Goal: Find specific page/section: Find specific page/section

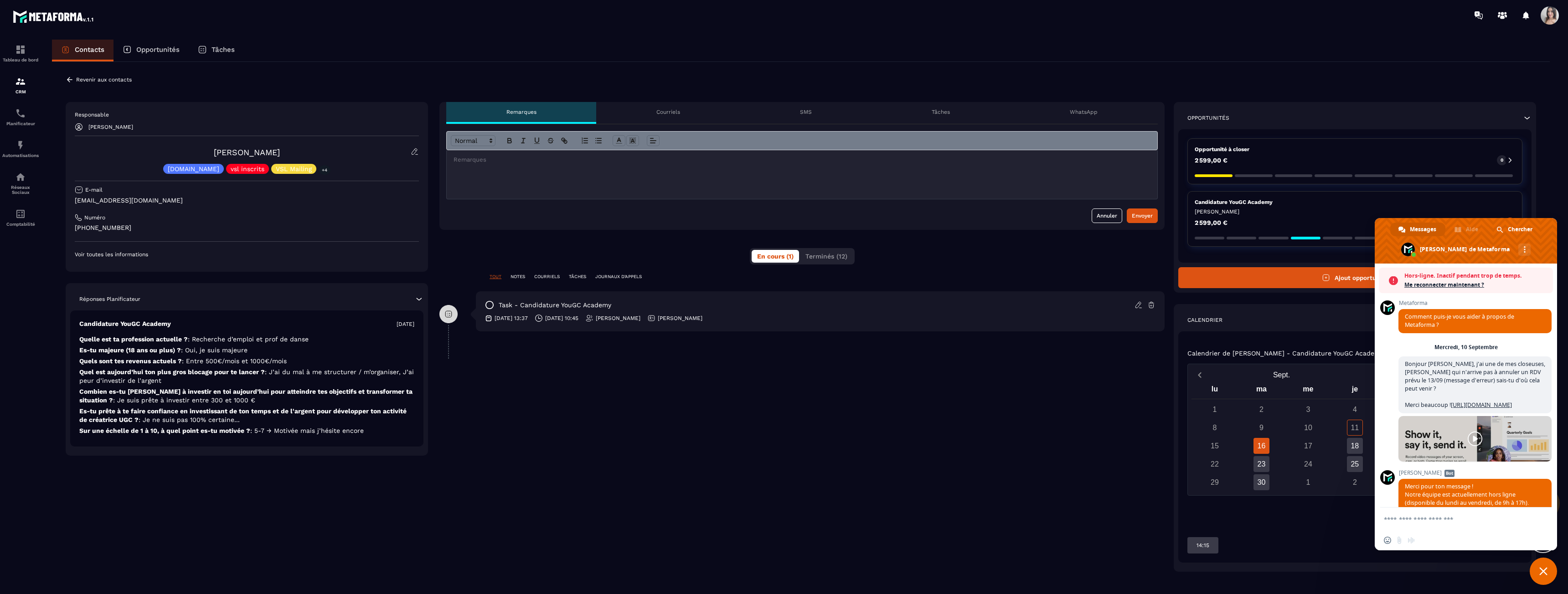
scroll to position [267, 0]
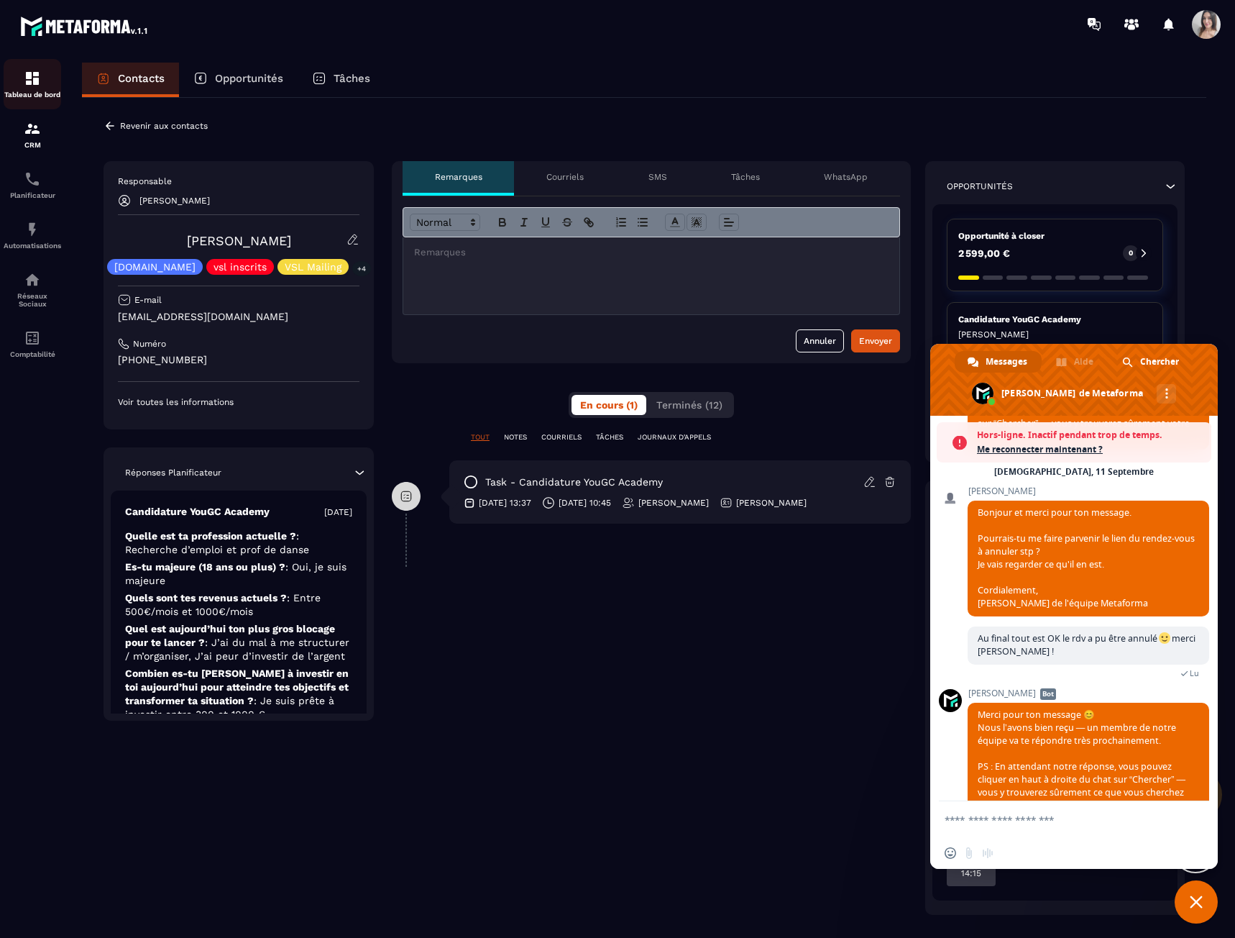
click at [29, 99] on link "Tableau de bord" at bounding box center [33, 84] width 58 height 50
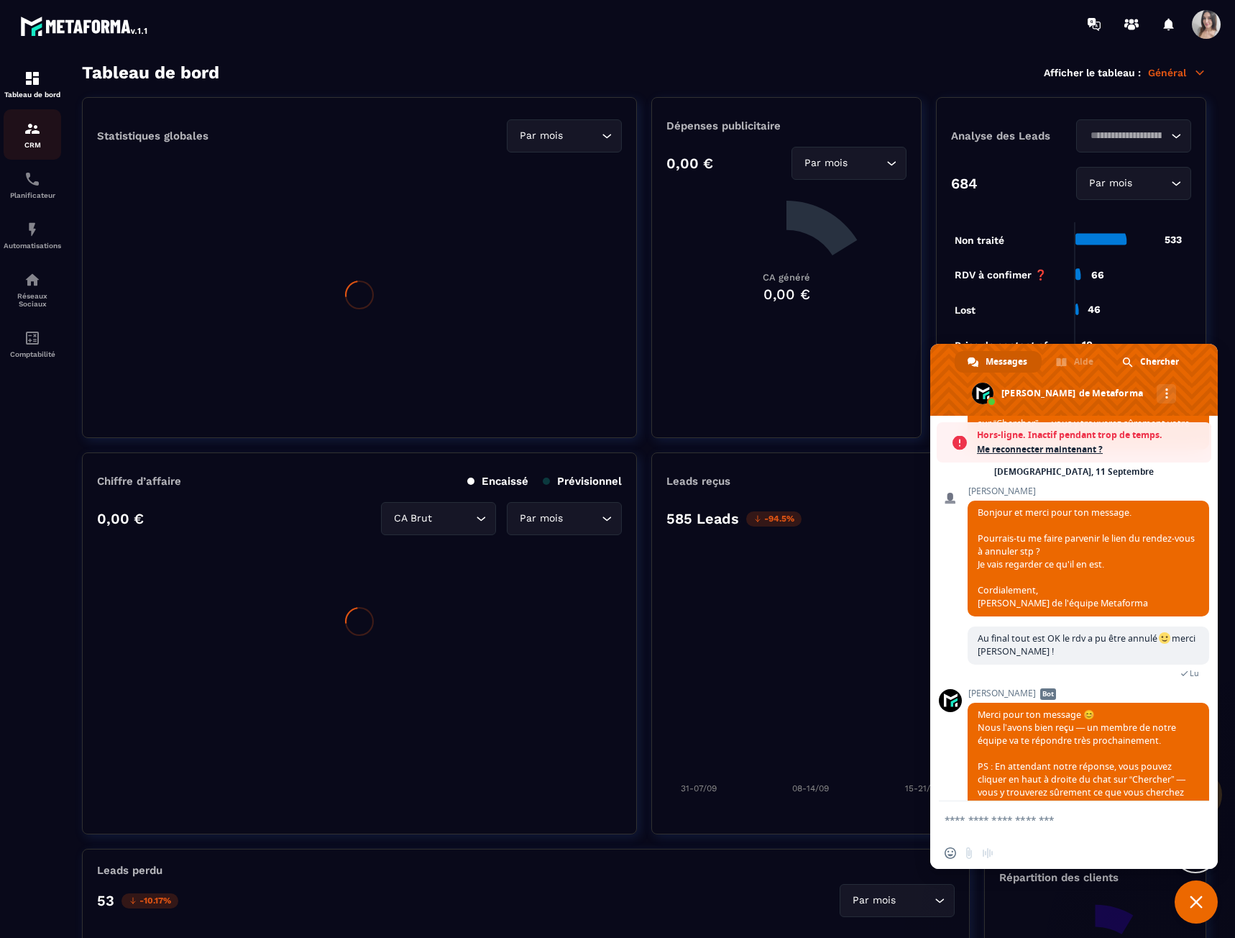
click at [29, 136] on img at bounding box center [32, 128] width 17 height 17
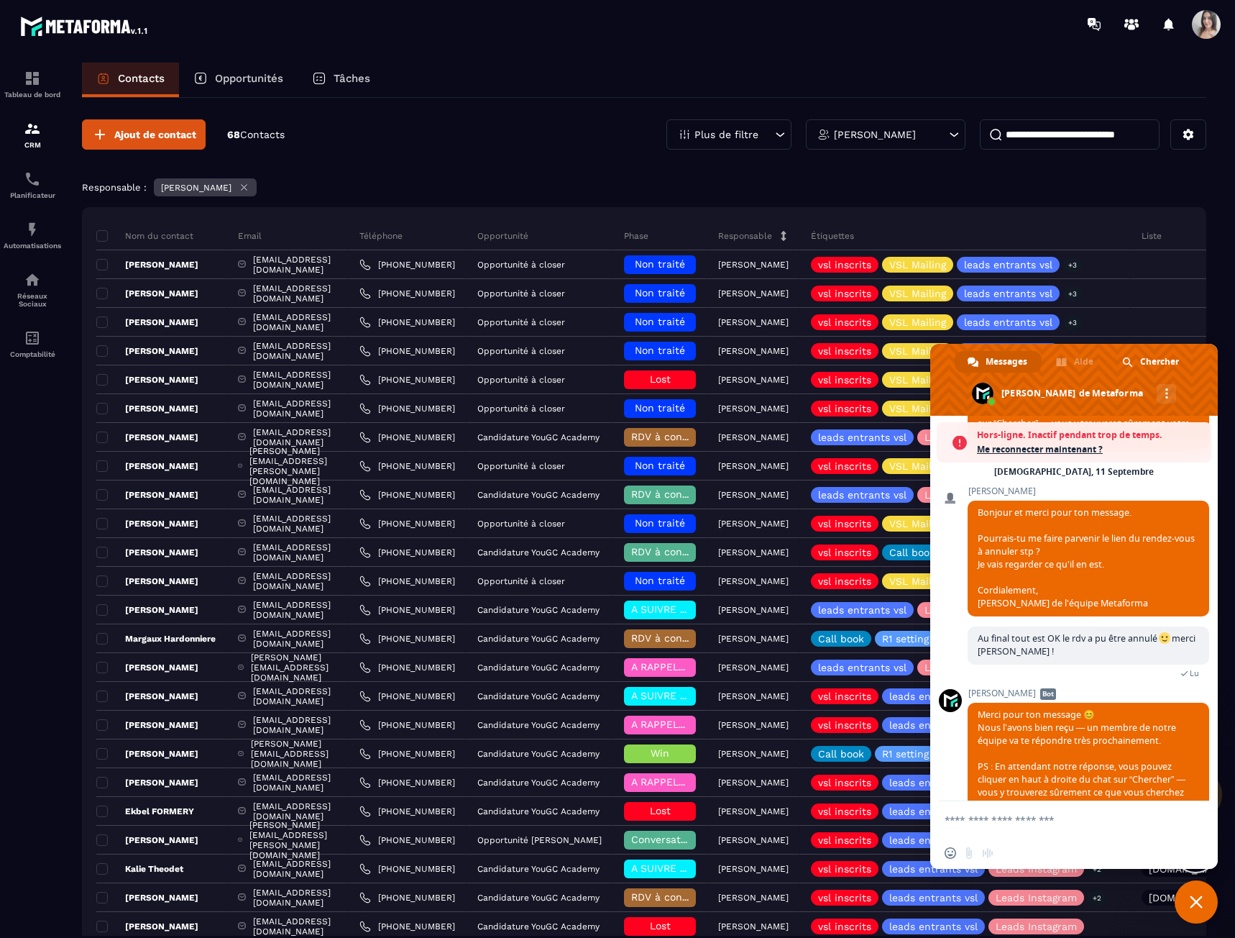
click at [916, 137] on p "[PERSON_NAME]" at bounding box center [875, 134] width 82 height 10
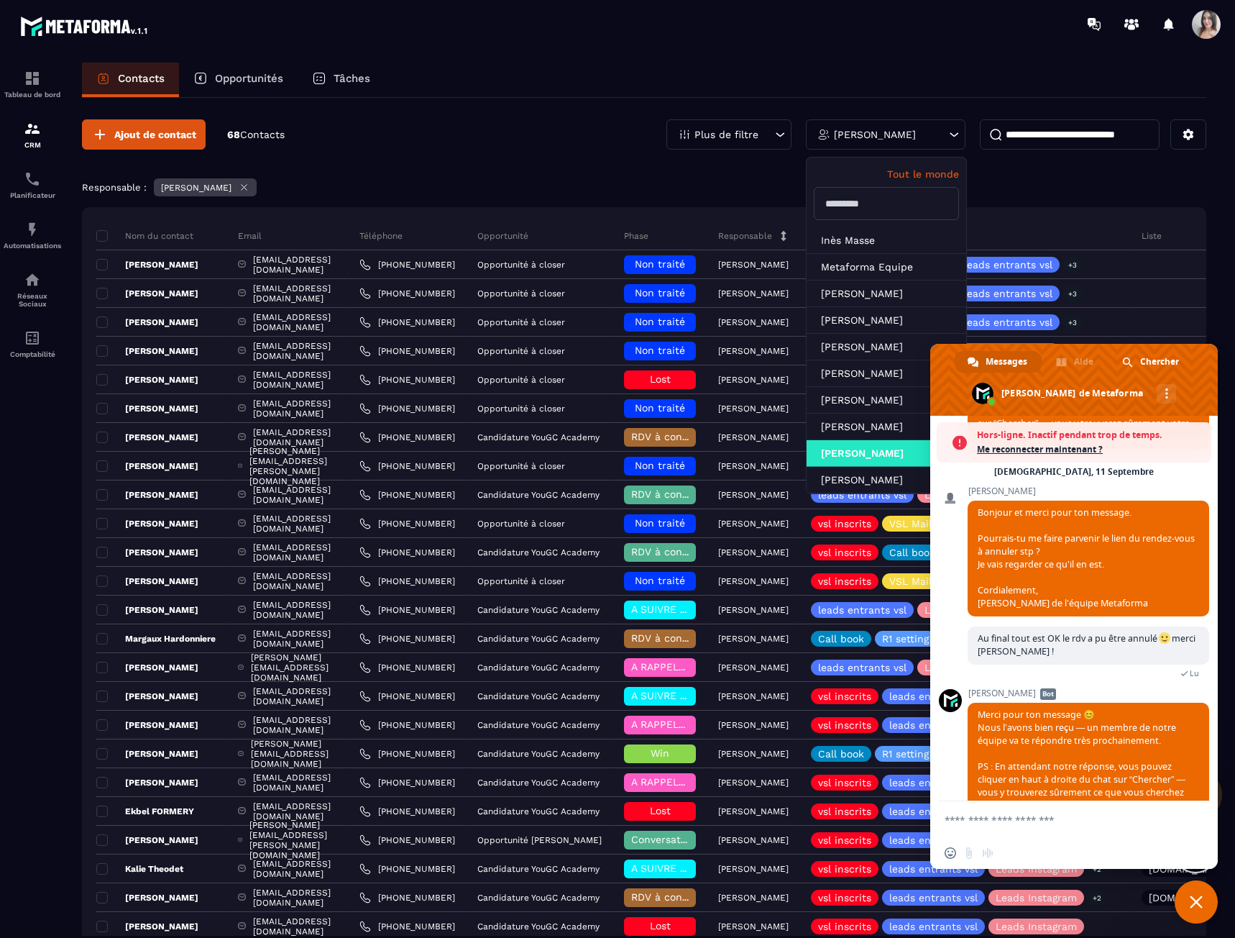
click at [1189, 899] on span "Fermer le chat" at bounding box center [1196, 901] width 43 height 43
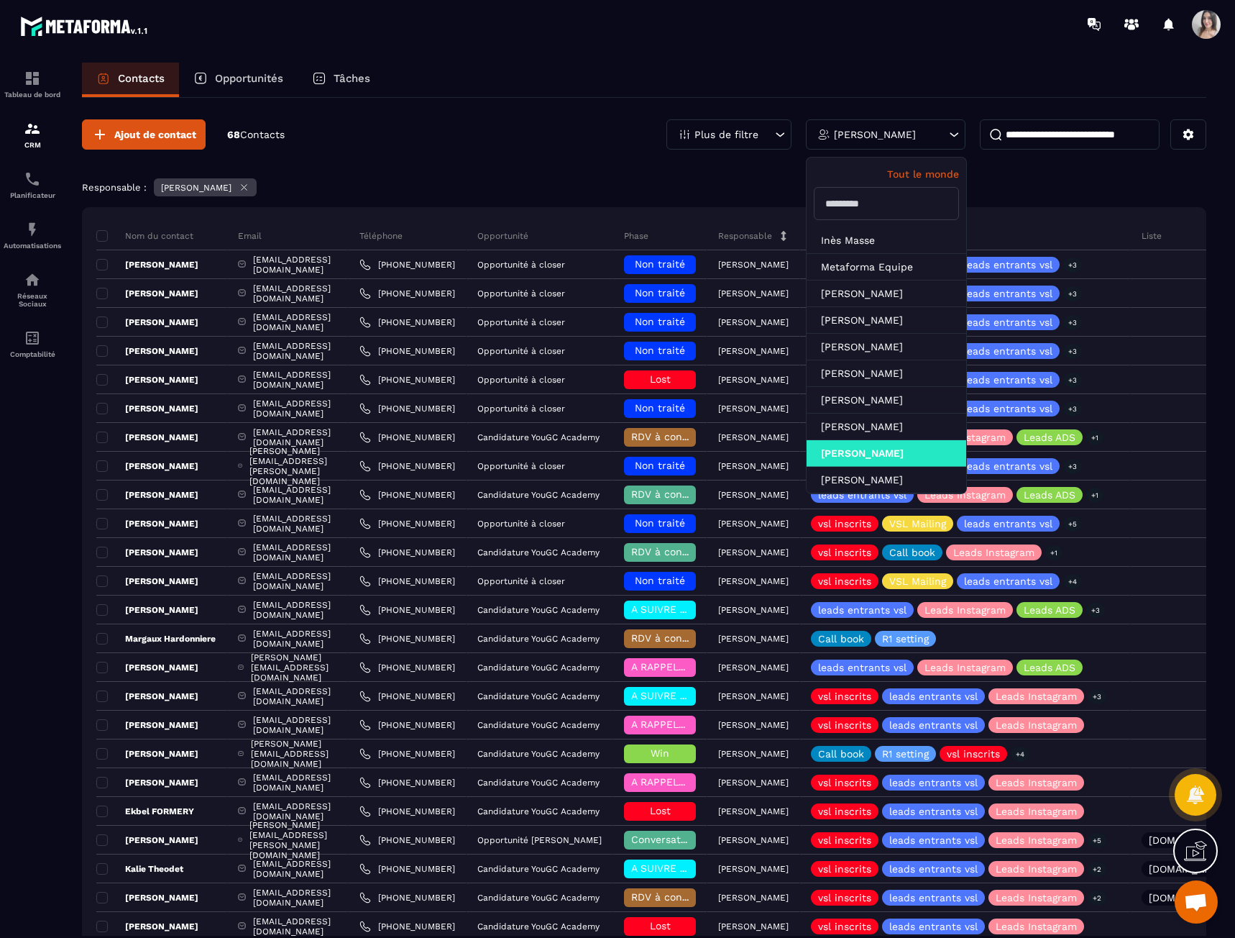
click at [910, 134] on p "[PERSON_NAME]" at bounding box center [875, 134] width 82 height 10
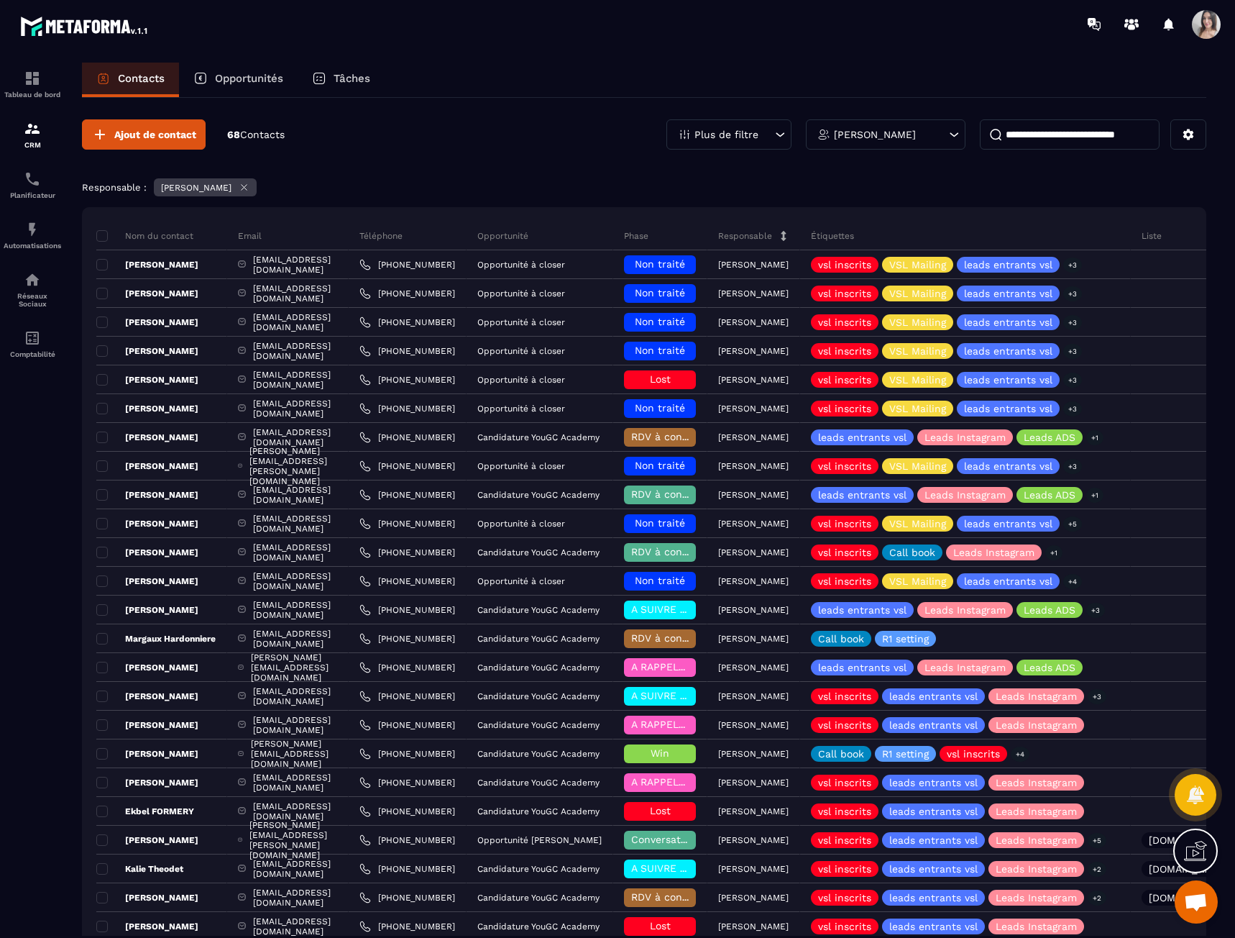
click at [867, 134] on p "[PERSON_NAME]" at bounding box center [875, 134] width 82 height 10
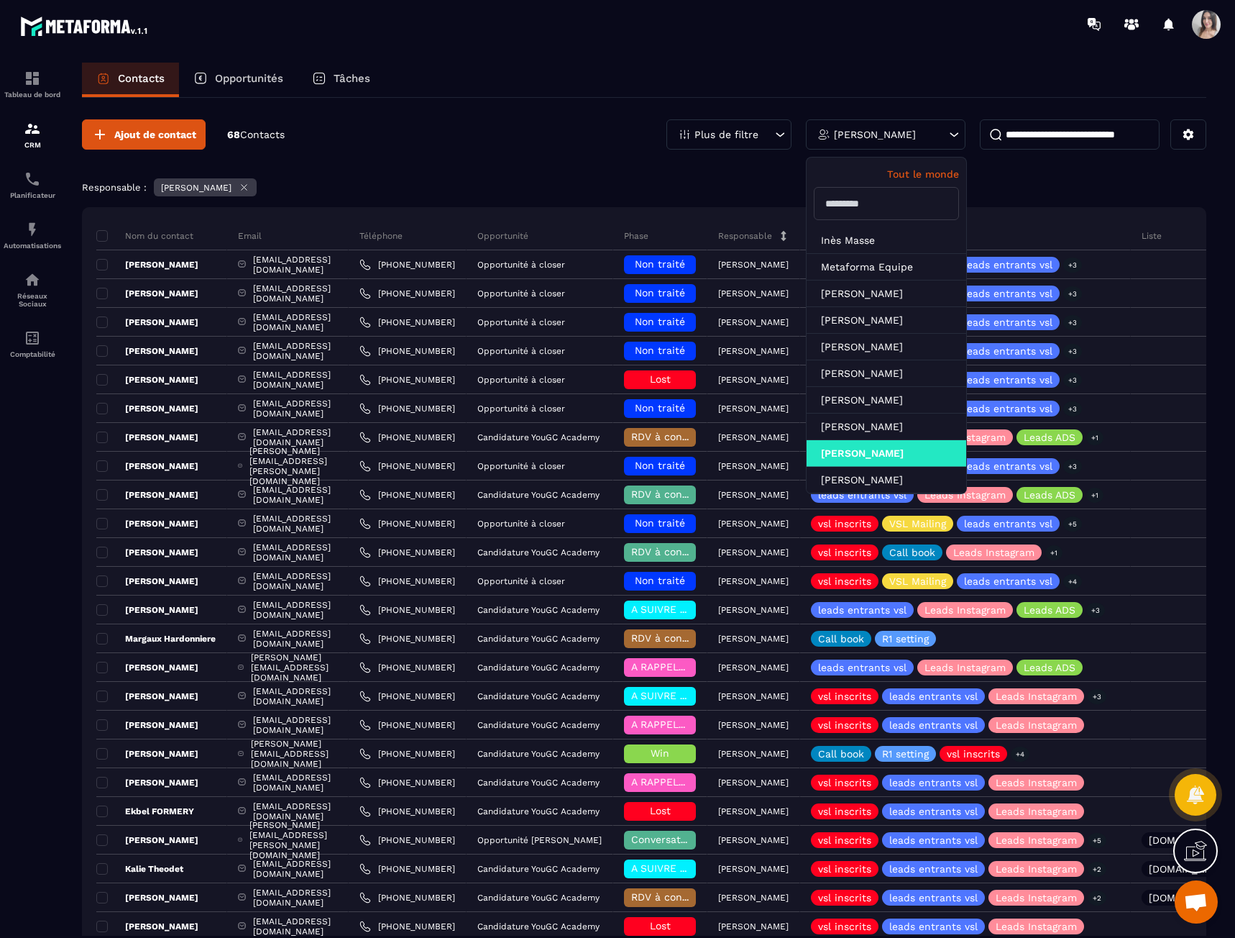
click at [871, 204] on input "text" at bounding box center [886, 203] width 145 height 33
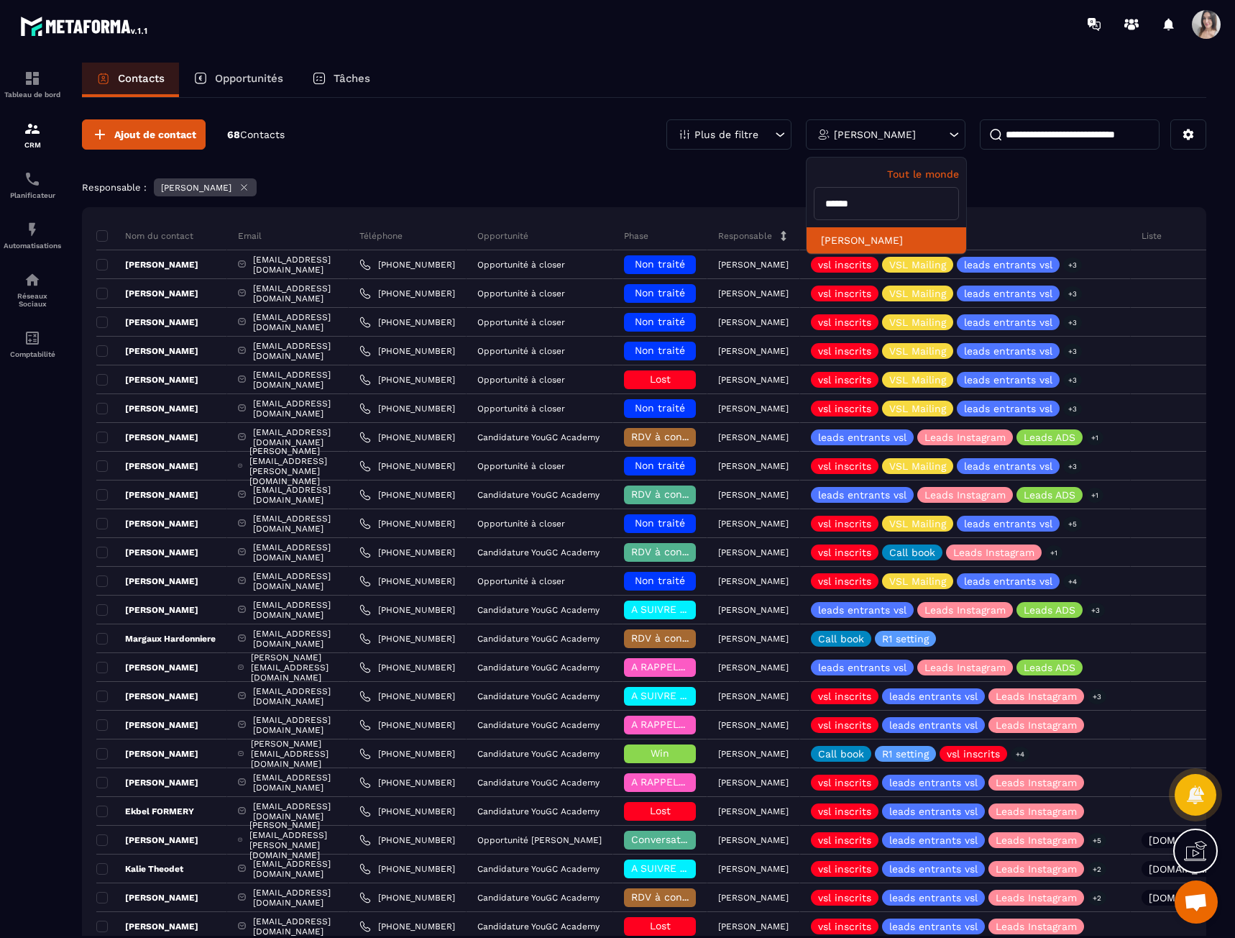
type input "******"
click at [867, 244] on li "[PERSON_NAME]" at bounding box center [887, 240] width 160 height 27
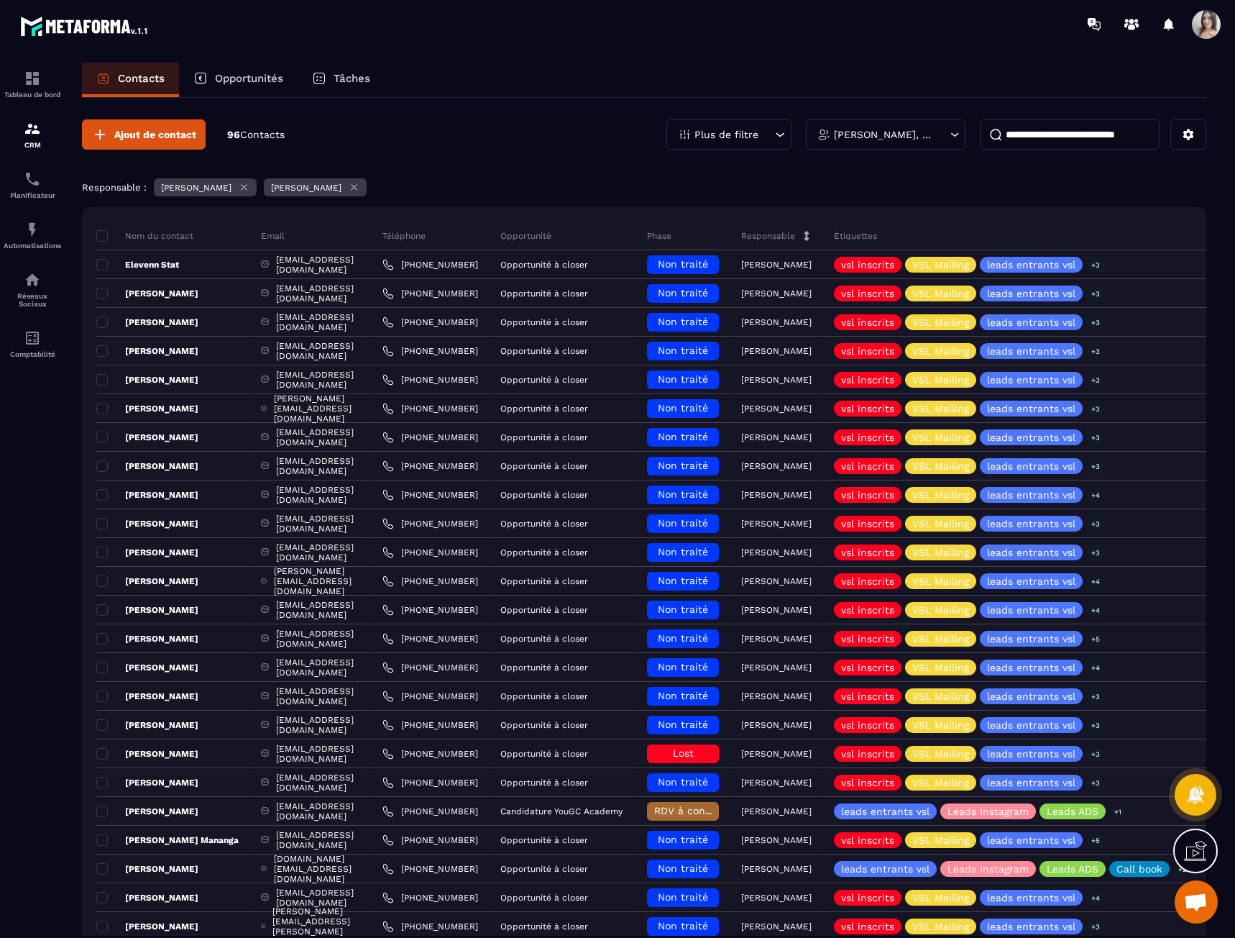
click at [728, 133] on p "Plus de filtre" at bounding box center [727, 134] width 64 height 10
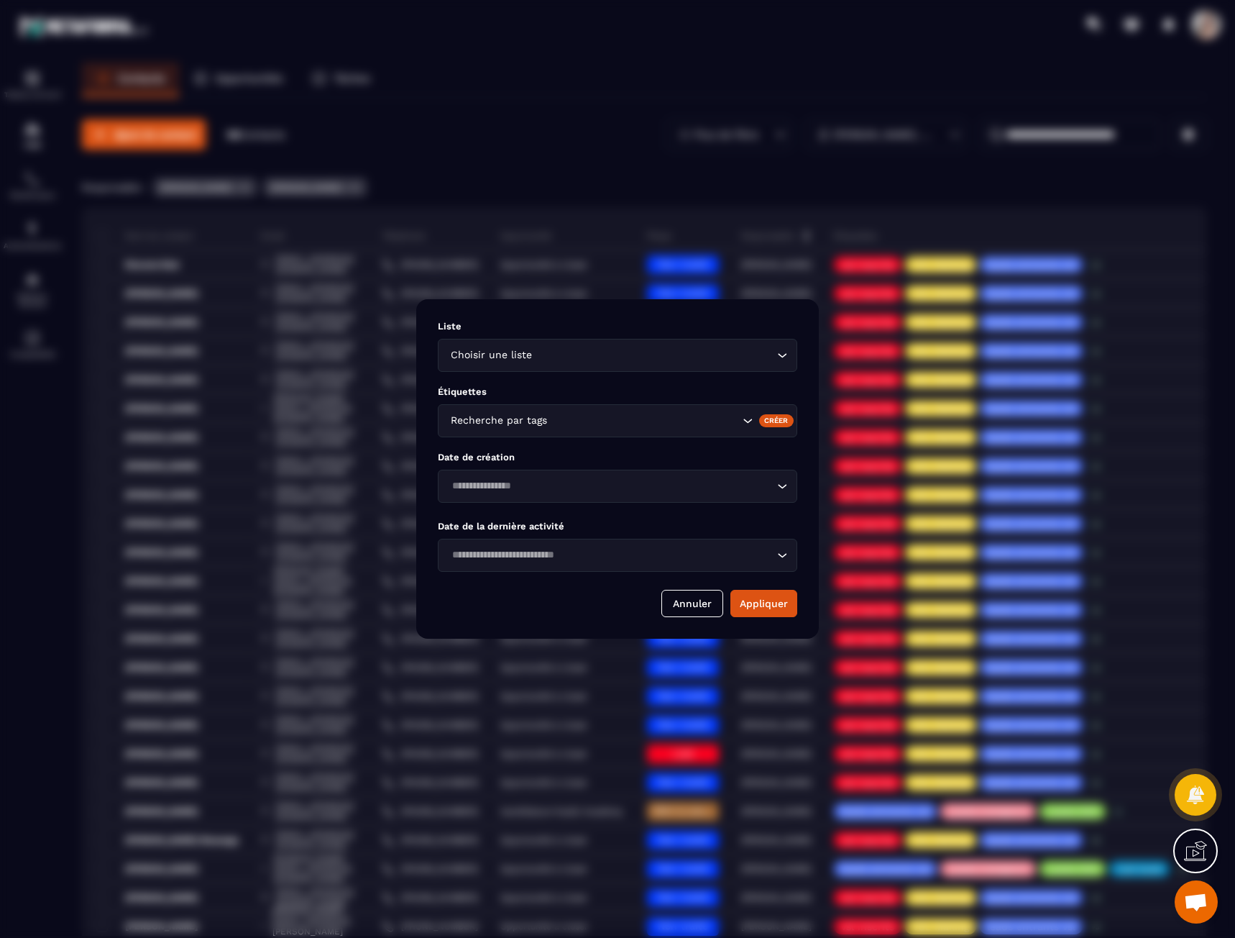
click at [565, 350] on input "Search for option" at bounding box center [654, 355] width 239 height 16
click at [567, 352] on input "Search for option" at bounding box center [610, 355] width 326 height 16
click at [636, 120] on div "Modal window" at bounding box center [617, 469] width 1235 height 938
click at [967, 175] on div "Modal window" at bounding box center [617, 469] width 1235 height 938
click at [675, 606] on button "Annuler" at bounding box center [693, 603] width 62 height 27
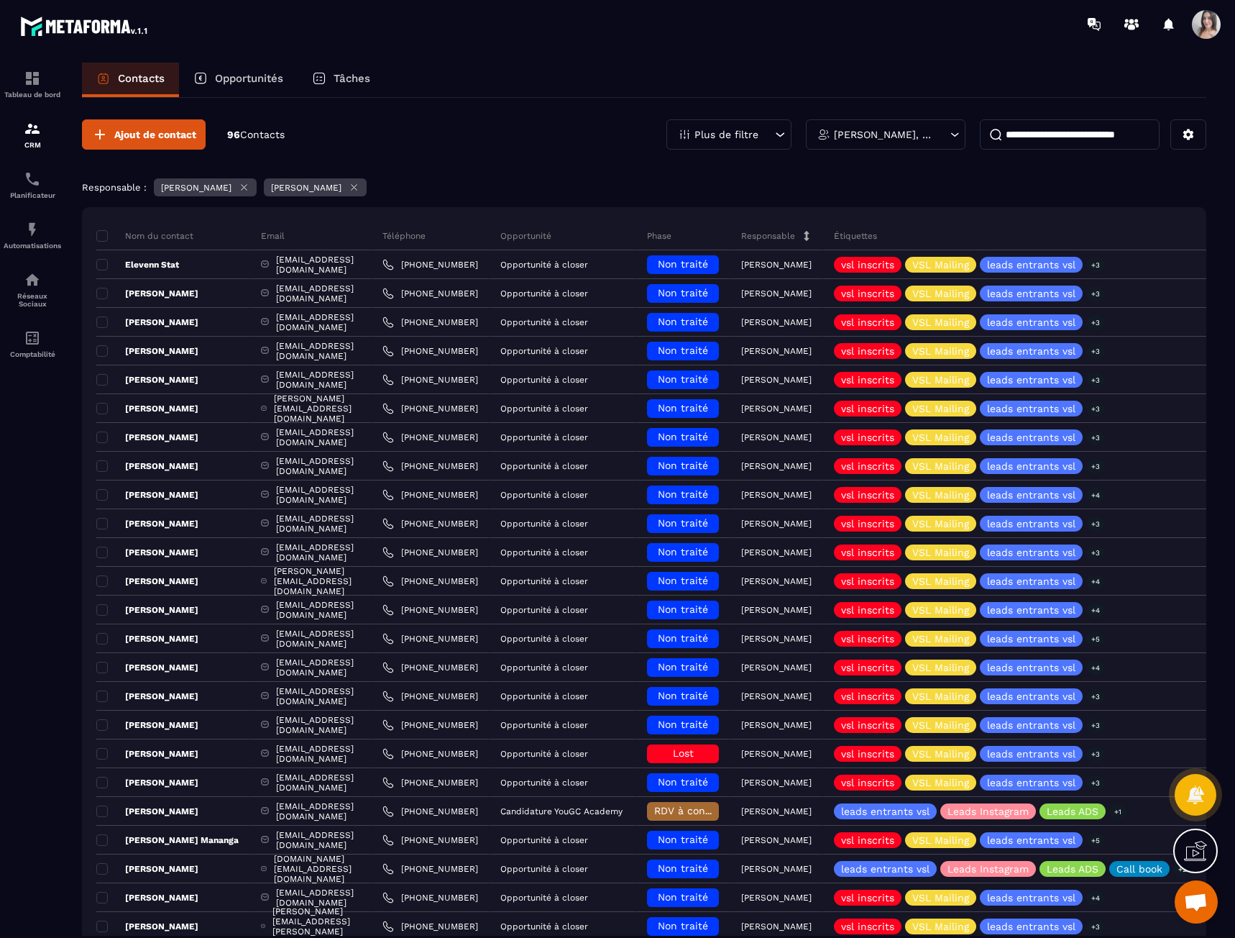
click at [903, 135] on p "[PERSON_NAME], [PERSON_NAME]" at bounding box center [884, 134] width 100 height 10
click at [888, 205] on input "******" at bounding box center [886, 203] width 145 height 33
click at [881, 238] on li "[PERSON_NAME]" at bounding box center [887, 240] width 160 height 27
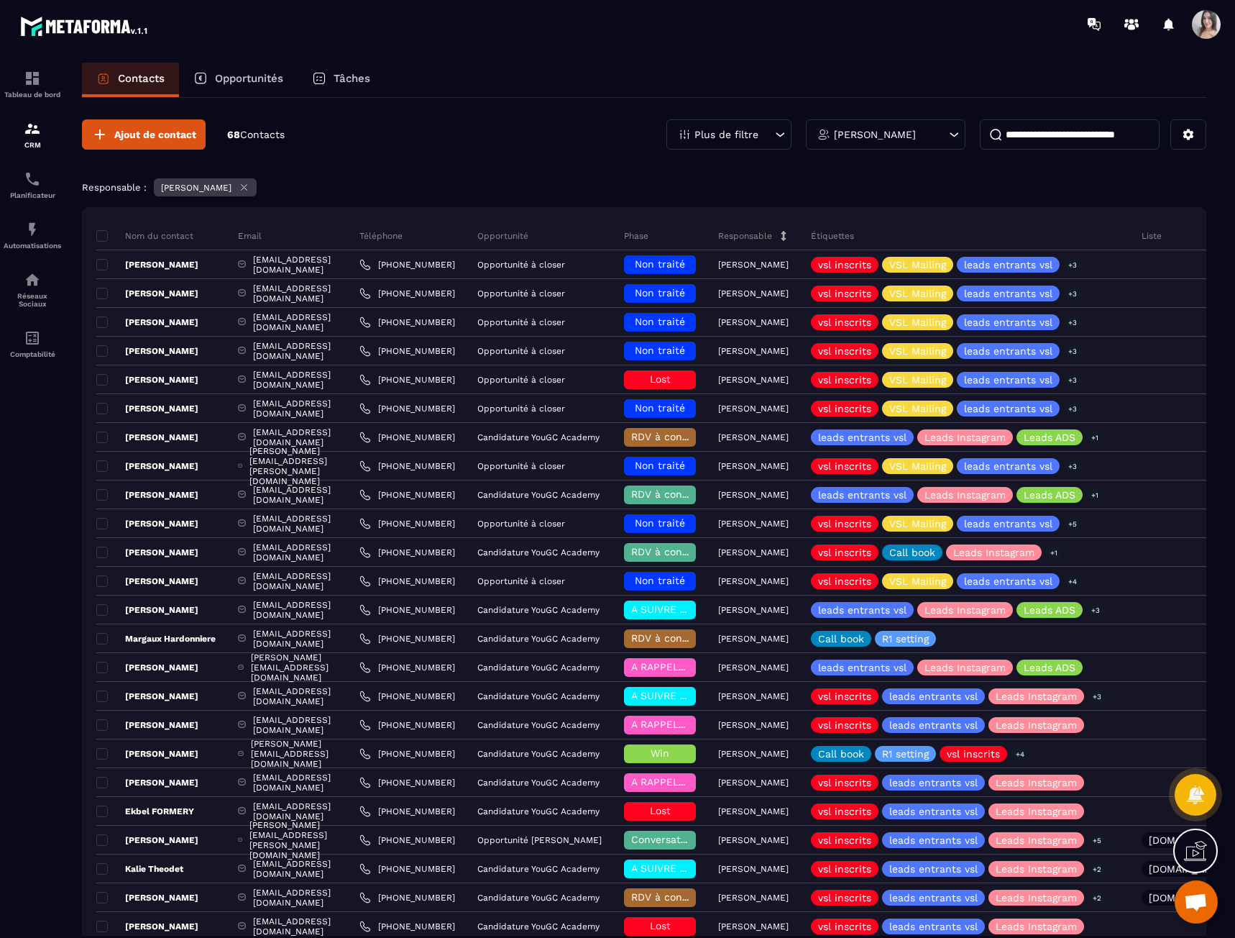
click at [291, 72] on div "Opportunités" at bounding box center [238, 80] width 119 height 35
click at [265, 77] on p "Opportunités" at bounding box center [249, 78] width 68 height 13
click at [254, 78] on p "Opportunités" at bounding box center [249, 78] width 68 height 13
click at [241, 78] on p "Opportunités" at bounding box center [249, 78] width 68 height 13
click at [181, 85] on div "Opportunités" at bounding box center [238, 80] width 119 height 35
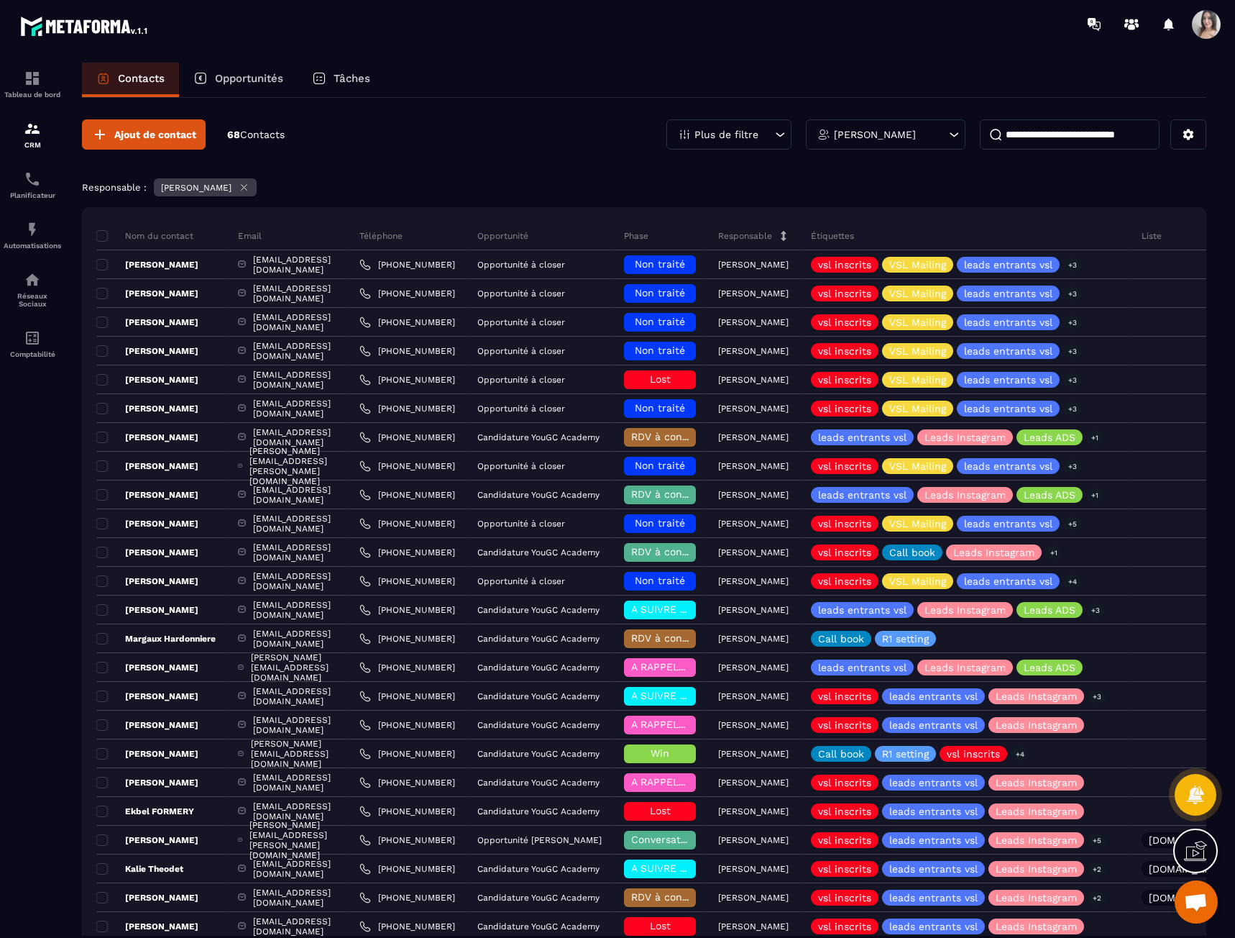
click at [216, 84] on p "Opportunités" at bounding box center [249, 78] width 68 height 13
click at [357, 82] on p "Tâches" at bounding box center [352, 78] width 37 height 13
